Goal: Find specific page/section: Find specific page/section

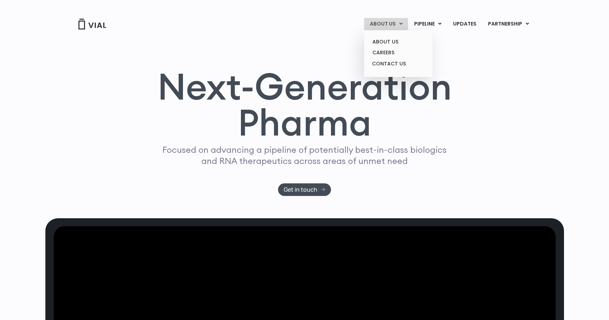
click at [389, 22] on link "ABOUT US" at bounding box center [386, 24] width 44 height 12
click at [389, 53] on link "CAREERS" at bounding box center [397, 52] width 63 height 11
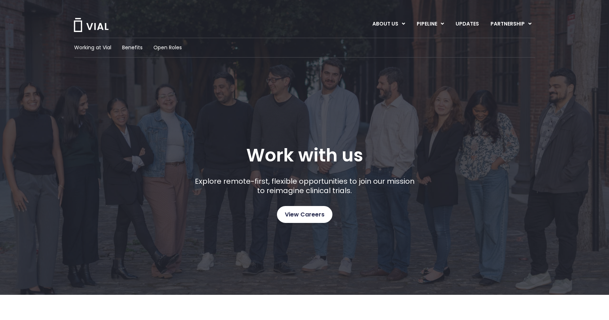
click at [302, 218] on span "View Careers" at bounding box center [305, 214] width 40 height 9
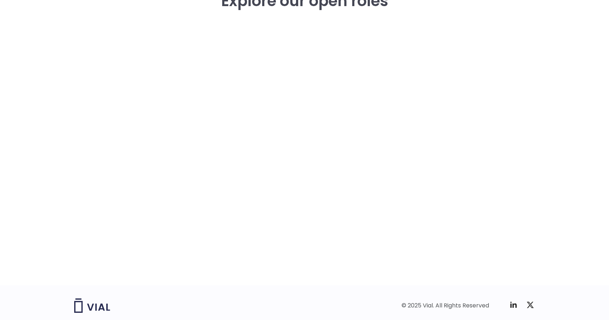
scroll to position [1062, 0]
